Goal: Task Accomplishment & Management: Manage account settings

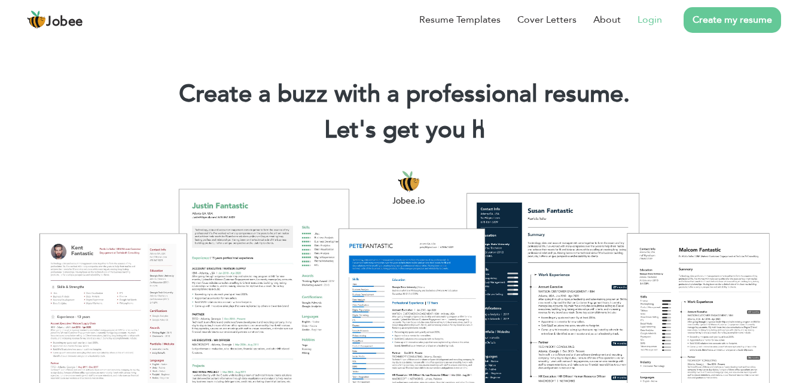
click at [650, 22] on link "Login" at bounding box center [649, 20] width 25 height 14
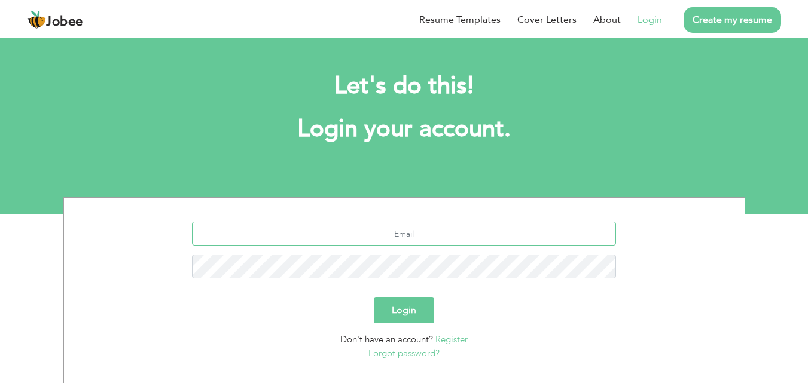
click at [385, 237] on input "text" at bounding box center [404, 234] width 424 height 24
type input "[EMAIL_ADDRESS][DOMAIN_NAME]"
drag, startPoint x: 488, startPoint y: 226, endPoint x: 299, endPoint y: 230, distance: 188.9
click at [299, 230] on input "[EMAIL_ADDRESS][DOMAIN_NAME]" at bounding box center [404, 234] width 424 height 24
click at [396, 307] on button "Login" at bounding box center [404, 310] width 60 height 26
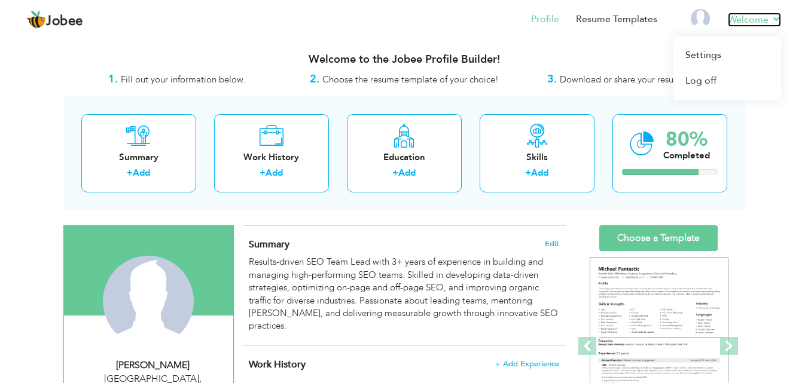
click at [770, 18] on link "Welcome" at bounding box center [753, 20] width 53 height 14
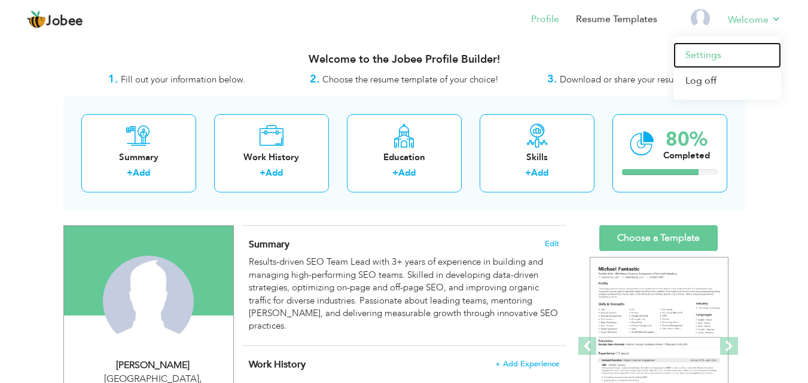
click at [715, 56] on link "Settings" at bounding box center [727, 55] width 108 height 26
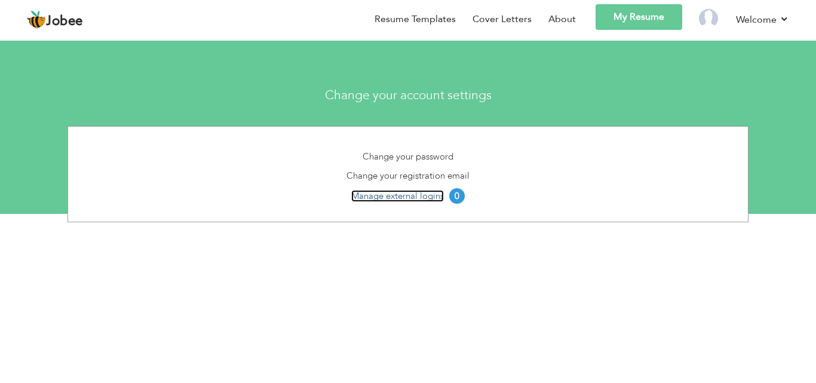
click at [403, 195] on link "Manage external logins" at bounding box center [397, 196] width 93 height 12
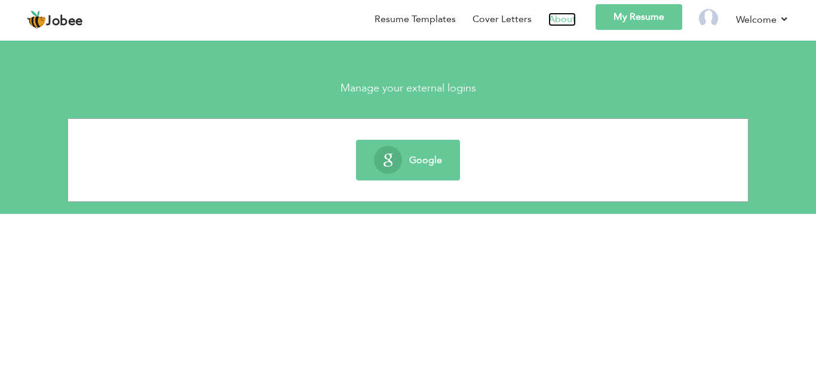
click at [559, 22] on link "About" at bounding box center [562, 20] width 27 height 14
click at [709, 20] on img at bounding box center [708, 18] width 19 height 19
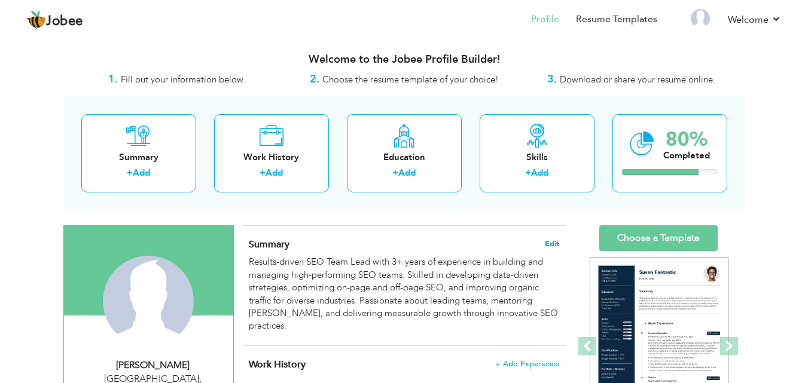
click at [552, 240] on span "Edit" at bounding box center [552, 244] width 14 height 8
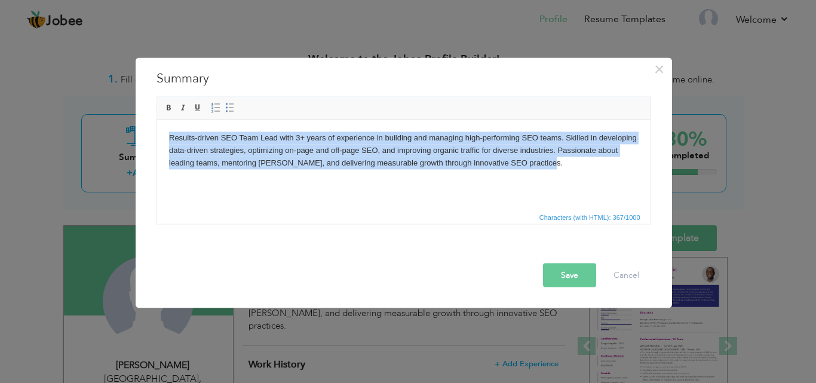
click at [406, 170] on html "Results-driven SEO Team Lead with 3+ years of experience in building and managi…" at bounding box center [404, 150] width 494 height 61
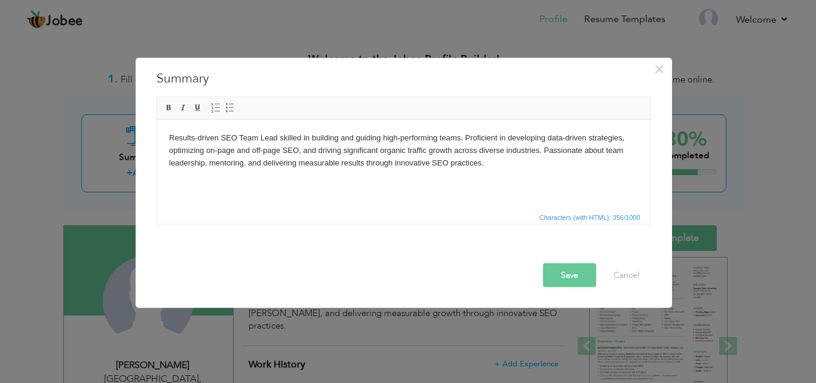
click at [573, 281] on button "Save" at bounding box center [569, 275] width 53 height 24
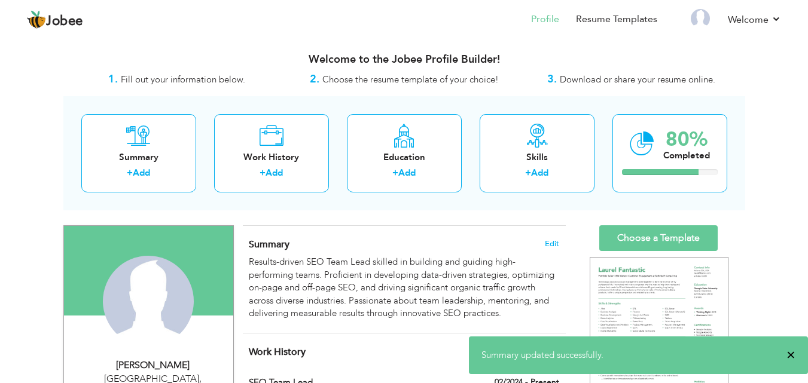
click at [793, 359] on span "×" at bounding box center [790, 355] width 9 height 12
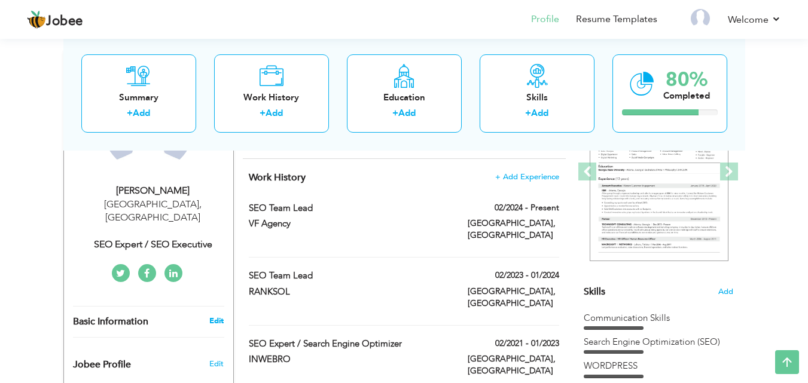
scroll to position [154, 0]
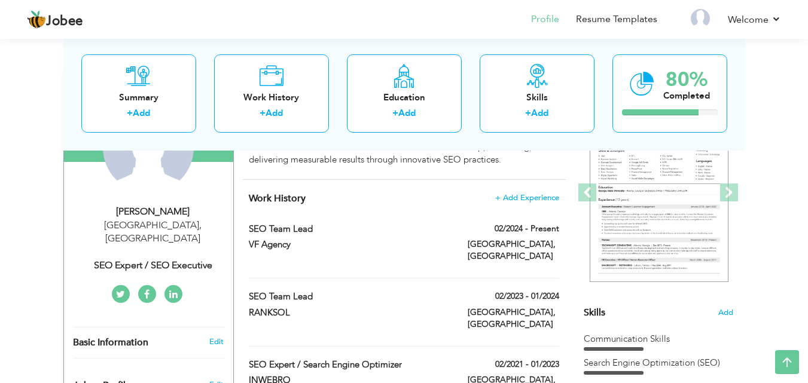
click at [183, 259] on div "SEO Expert / SEO Executive" at bounding box center [153, 266] width 160 height 14
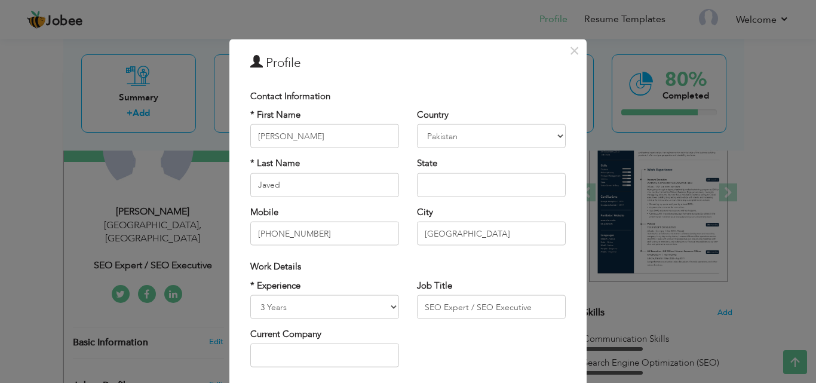
click at [66, 225] on div "× Profile Contact Information * First Name Mohsin * Last Name Javed" at bounding box center [408, 191] width 816 height 383
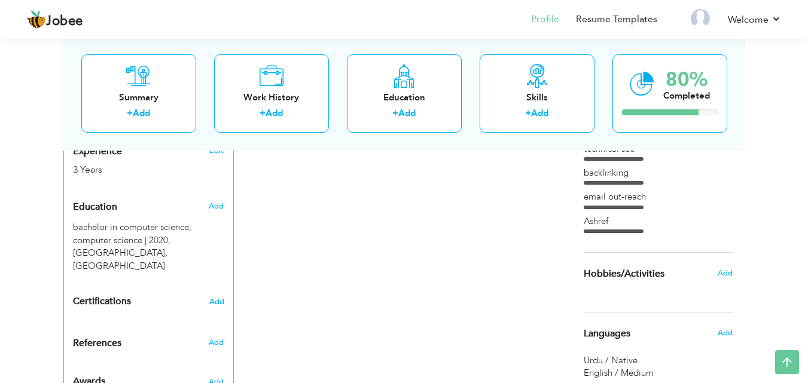
scroll to position [538, 0]
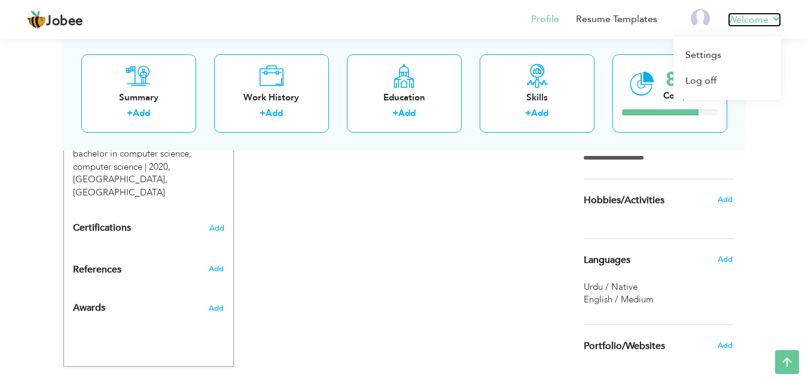
click at [773, 22] on link "Welcome" at bounding box center [753, 20] width 53 height 14
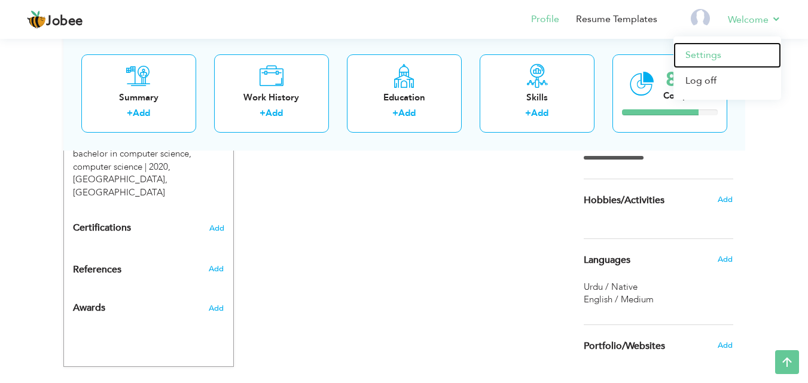
click at [705, 56] on link "Settings" at bounding box center [727, 55] width 108 height 26
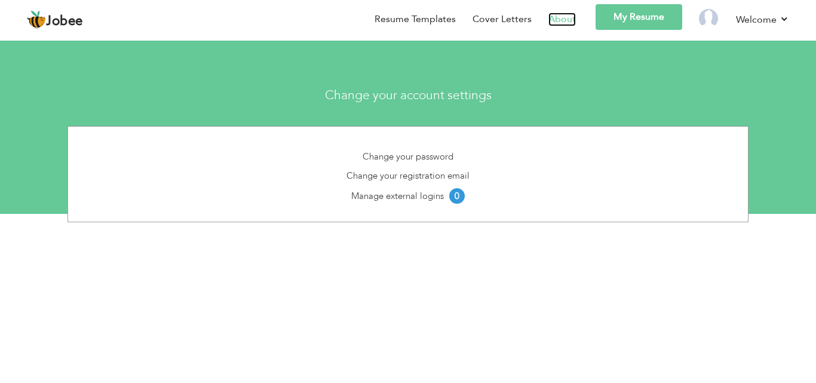
click at [565, 17] on link "About" at bounding box center [562, 20] width 27 height 14
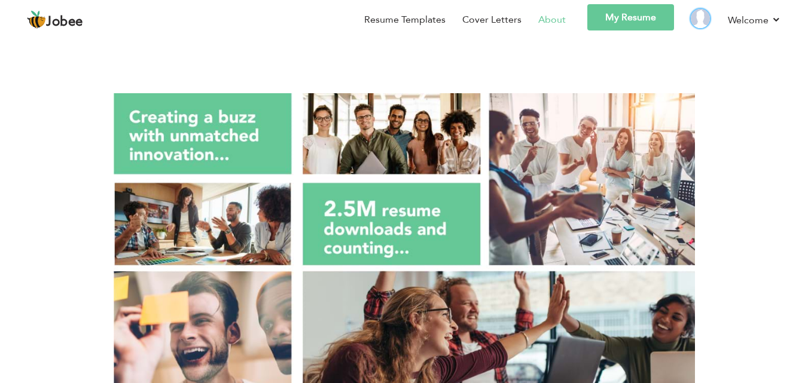
click at [705, 20] on img at bounding box center [699, 18] width 19 height 19
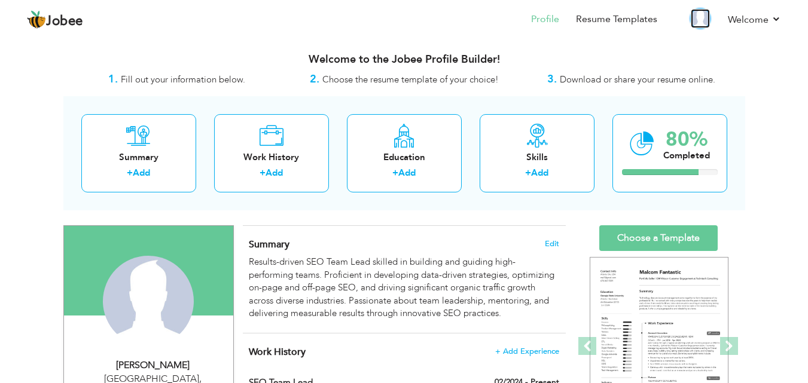
click at [697, 18] on img at bounding box center [699, 18] width 19 height 19
click at [637, 24] on link "Resume Templates" at bounding box center [616, 20] width 81 height 14
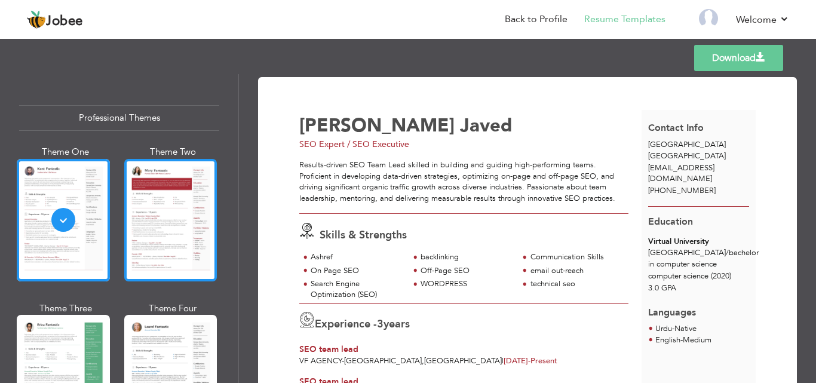
click at [167, 222] on div at bounding box center [170, 220] width 93 height 123
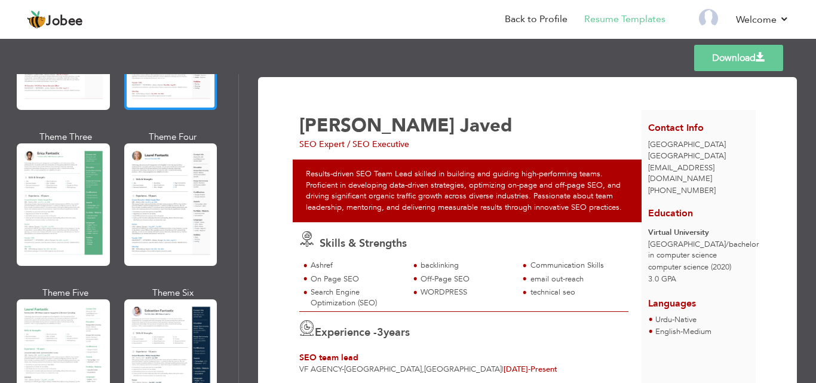
scroll to position [179, 0]
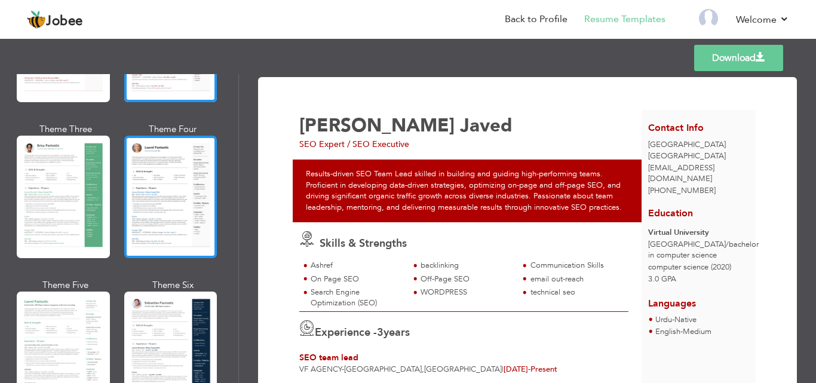
click at [130, 195] on div at bounding box center [170, 197] width 93 height 123
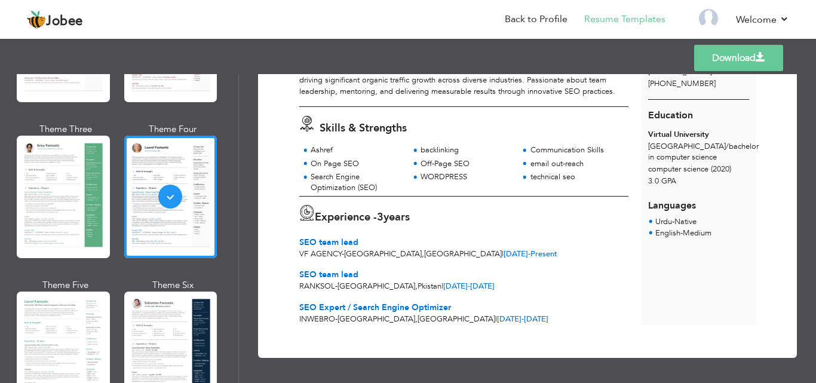
scroll to position [0, 0]
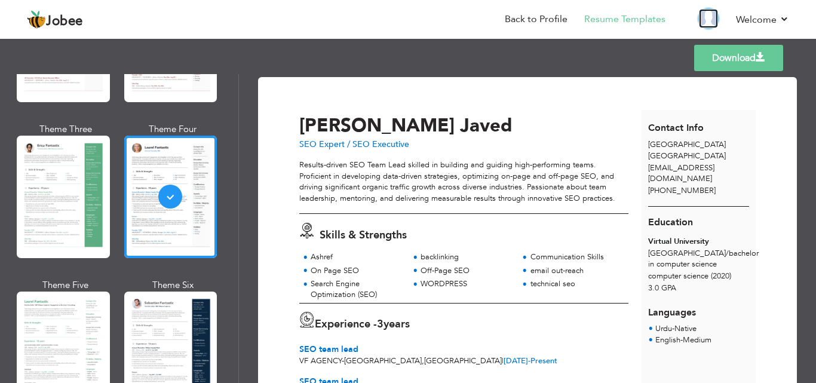
click at [708, 20] on img at bounding box center [708, 18] width 19 height 19
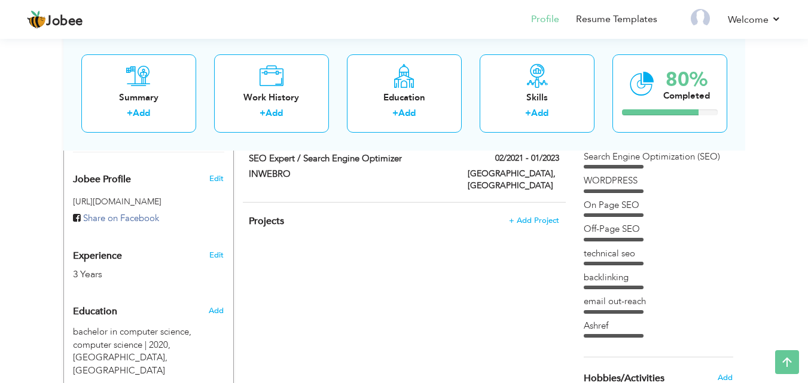
scroll to position [359, 0]
click at [601, 337] on div at bounding box center [613, 337] width 60 height 4
click at [598, 326] on div "Ashref" at bounding box center [657, 327] width 149 height 13
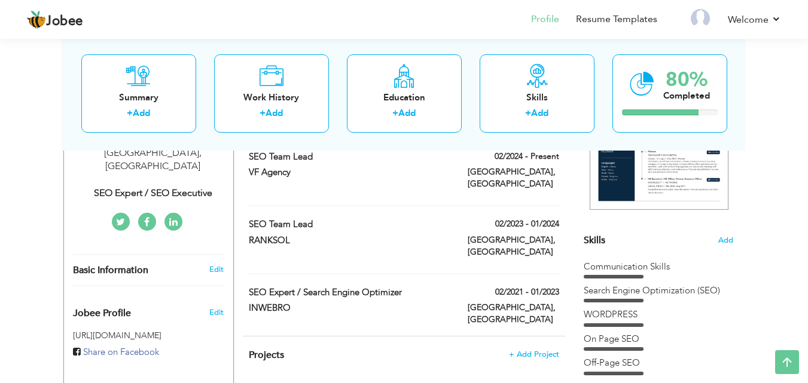
scroll to position [179, 0]
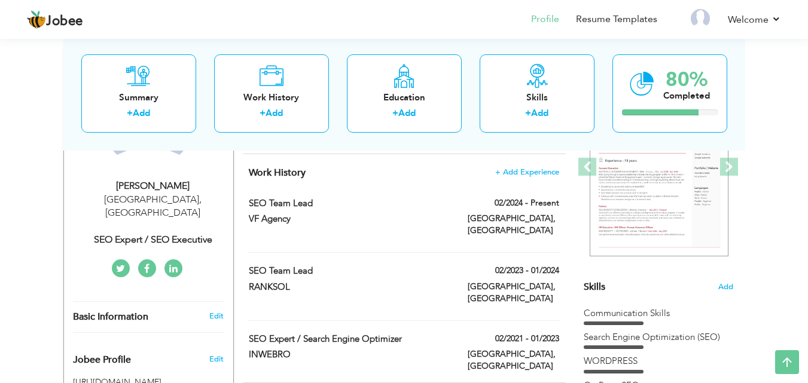
click at [599, 288] on span "Skills" at bounding box center [594, 286] width 22 height 13
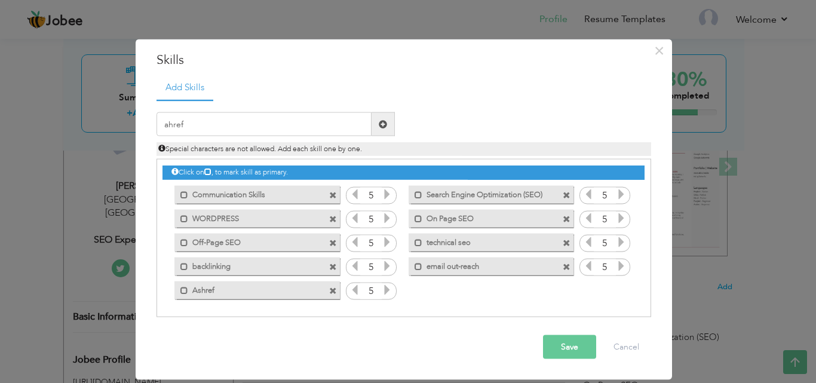
click at [334, 195] on span at bounding box center [333, 195] width 8 height 8
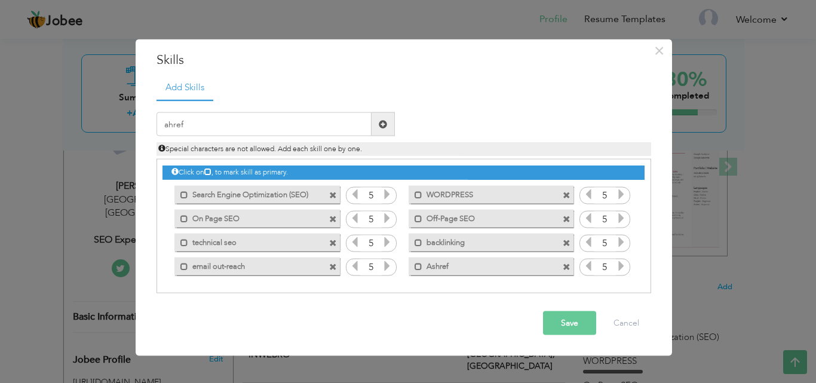
click at [334, 195] on span at bounding box center [333, 195] width 8 height 8
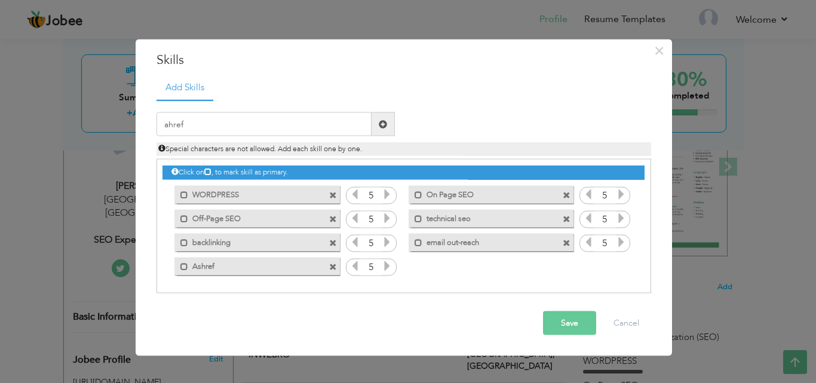
click at [568, 243] on span at bounding box center [567, 243] width 8 height 8
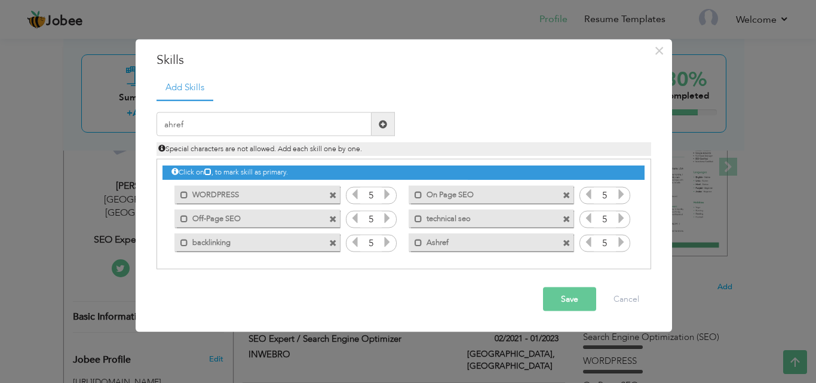
click at [330, 241] on span at bounding box center [333, 243] width 8 height 8
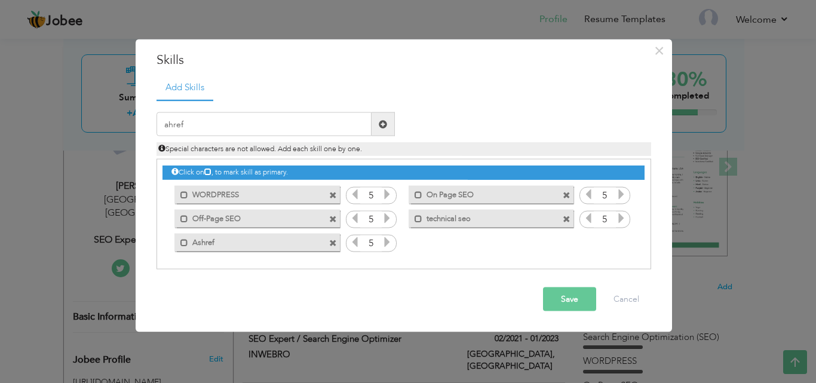
click at [330, 241] on span at bounding box center [333, 243] width 8 height 8
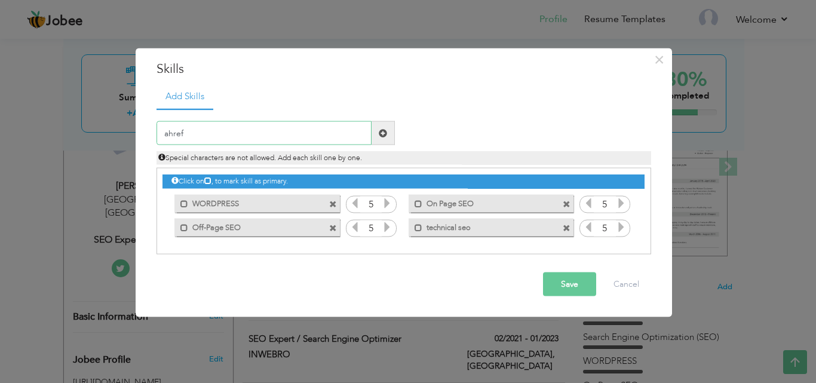
drag, startPoint x: 279, startPoint y: 134, endPoint x: 105, endPoint y: 130, distance: 174.0
click at [105, 130] on div "× Skills Add Skills ahref Duplicate entry Mark as primary skill." at bounding box center [408, 191] width 816 height 383
type input "s"
type input "o"
click at [334, 206] on span at bounding box center [333, 204] width 8 height 8
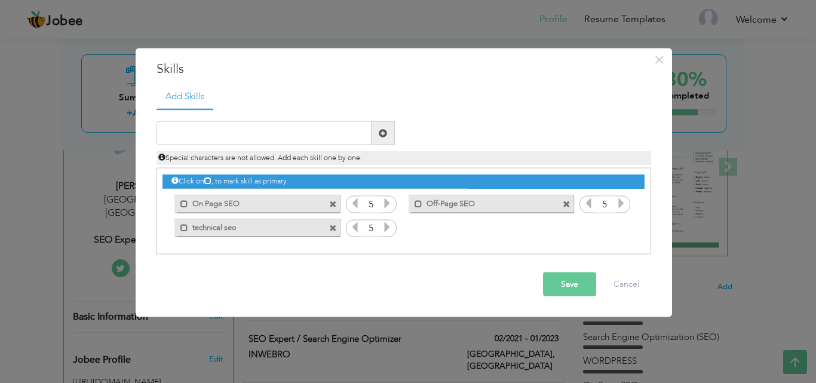
click at [334, 206] on span at bounding box center [333, 204] width 8 height 8
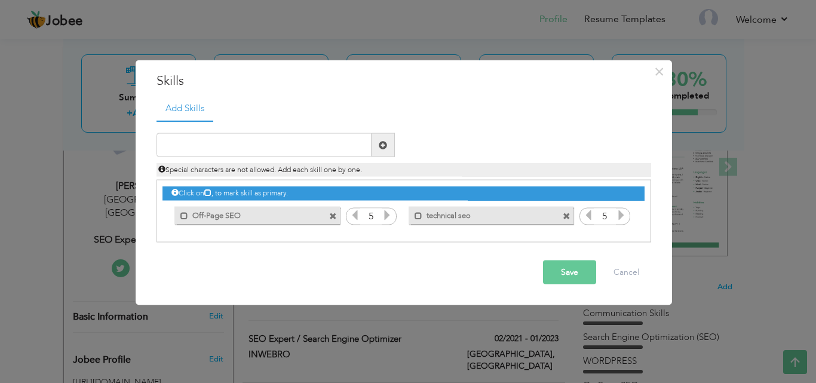
click at [334, 212] on span at bounding box center [333, 216] width 8 height 8
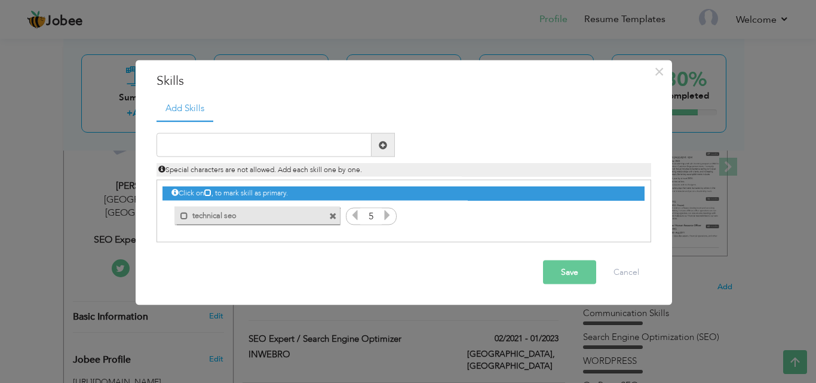
click at [334, 212] on span at bounding box center [333, 216] width 8 height 8
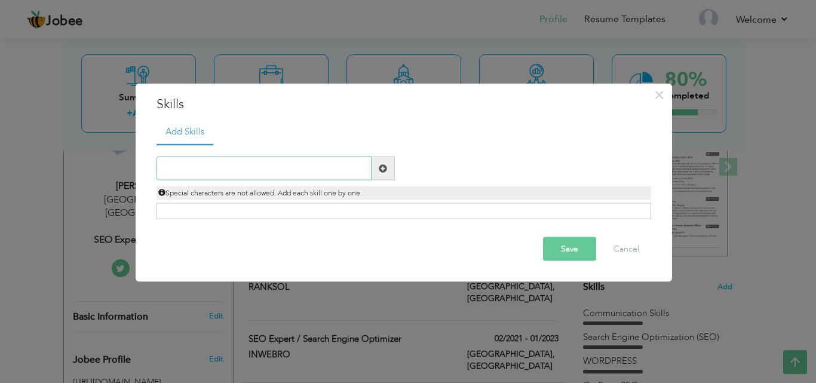
click at [207, 169] on input "text" at bounding box center [264, 169] width 215 height 24
type input "On-page SEO"
click at [389, 164] on span at bounding box center [383, 169] width 23 height 24
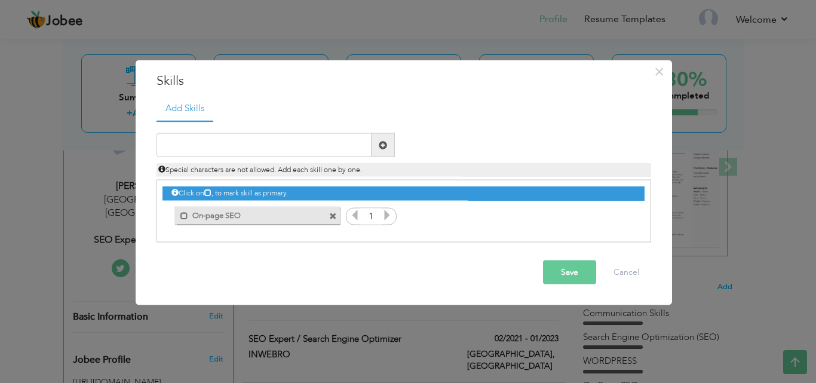
click at [387, 216] on icon at bounding box center [387, 215] width 11 height 11
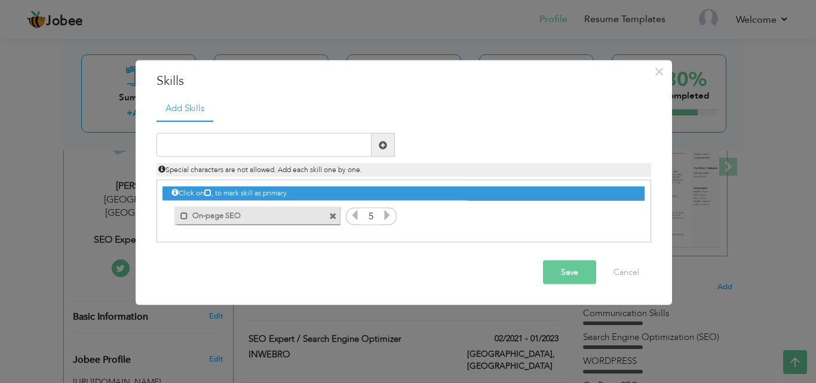
click at [387, 216] on icon at bounding box center [387, 215] width 11 height 11
click at [254, 134] on input "text" at bounding box center [264, 145] width 215 height 24
type input "o"
type input "Off-page SEO"
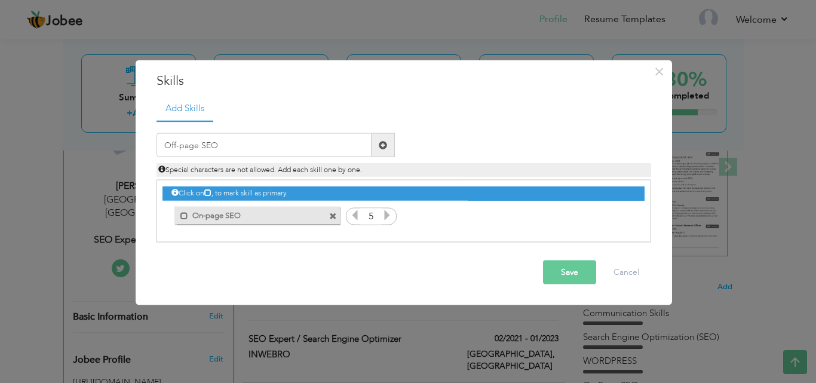
click at [384, 143] on span at bounding box center [383, 144] width 8 height 8
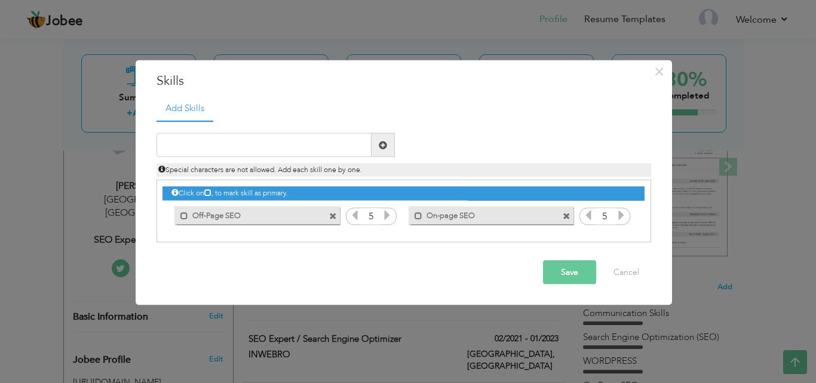
click at [622, 218] on icon at bounding box center [621, 215] width 11 height 11
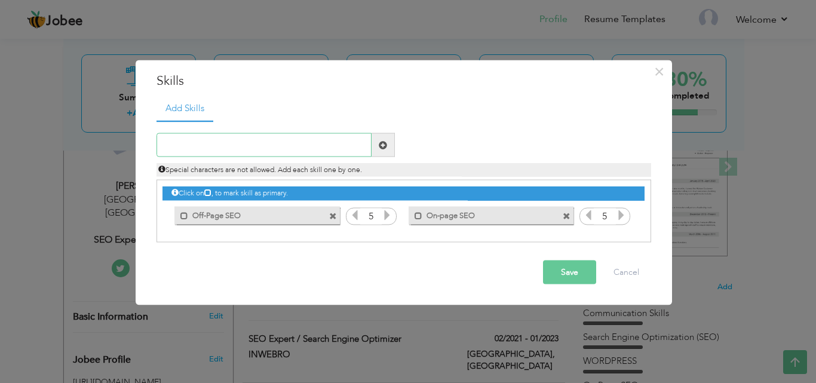
click at [264, 148] on input "text" at bounding box center [264, 145] width 215 height 24
type input "Technical SEO"
click at [386, 141] on span at bounding box center [383, 144] width 8 height 8
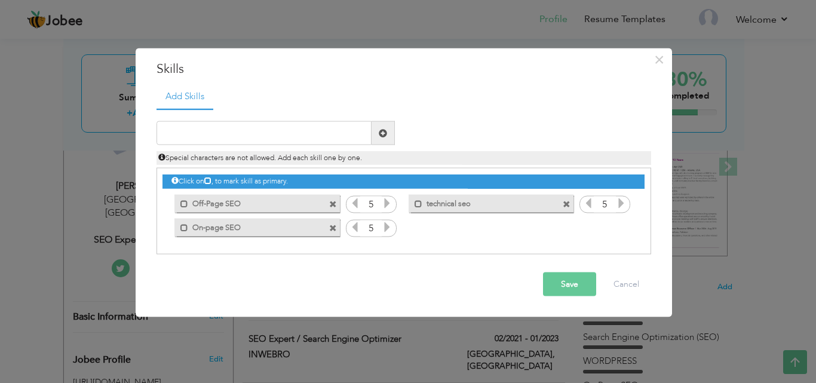
click at [620, 206] on icon at bounding box center [621, 203] width 11 height 11
click at [567, 286] on button "Save" at bounding box center [569, 285] width 53 height 24
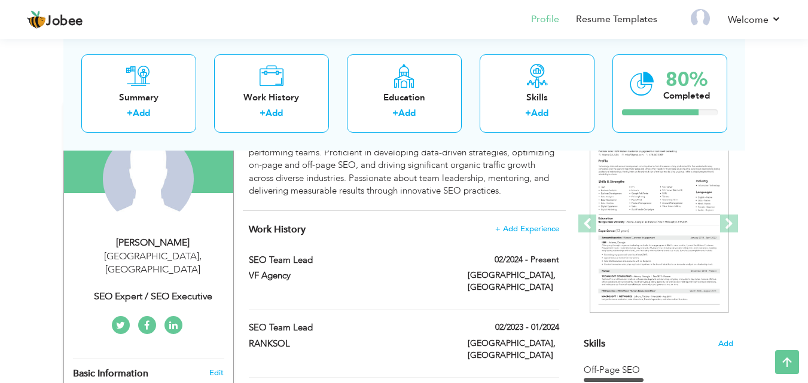
scroll to position [120, 0]
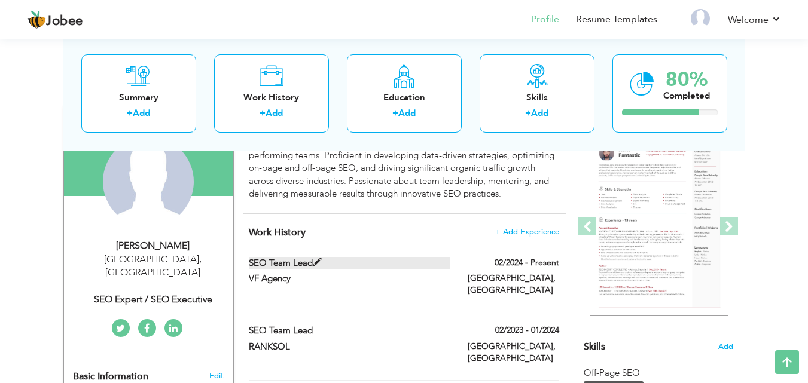
click at [319, 261] on span at bounding box center [317, 262] width 9 height 9
type input "SEO team lead"
type input "VF Agency"
type input "02/2024"
type input "[GEOGRAPHIC_DATA]"
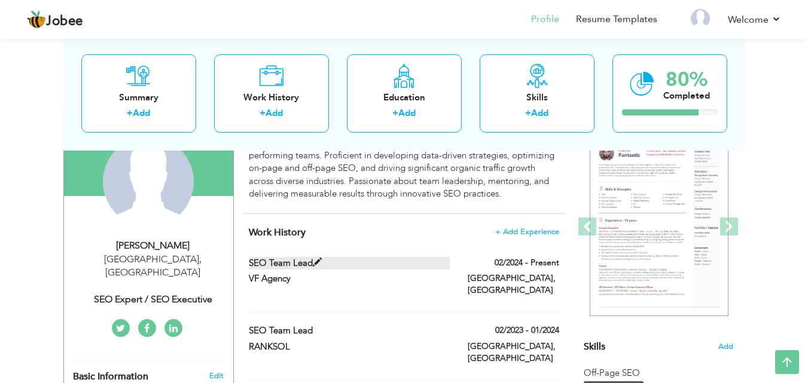
type input "[GEOGRAPHIC_DATA]"
checkbox input "true"
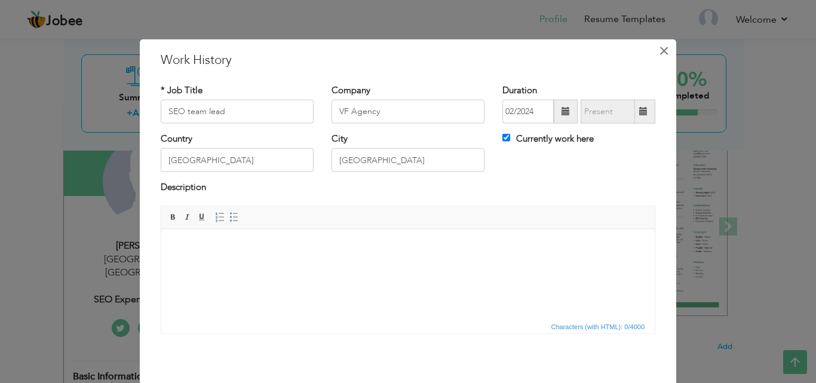
click at [662, 50] on span "×" at bounding box center [664, 50] width 10 height 22
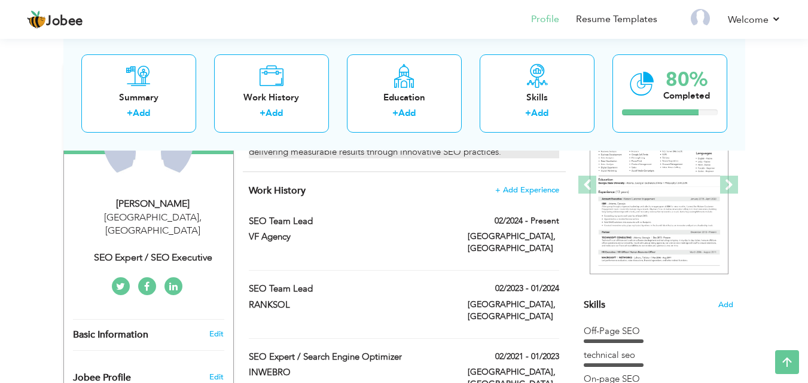
scroll to position [179, 0]
